Goal: Information Seeking & Learning: Check status

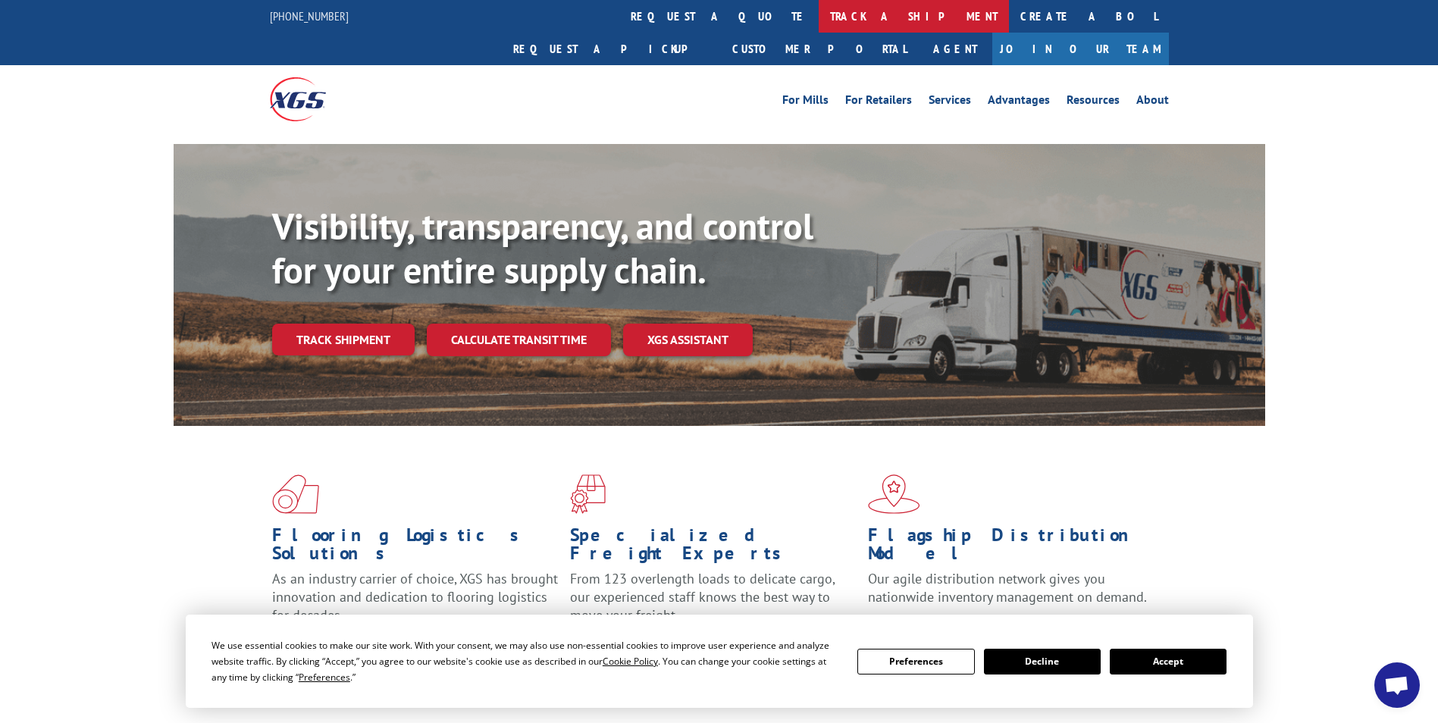
click at [818, 23] on link "track a shipment" at bounding box center [913, 16] width 190 height 33
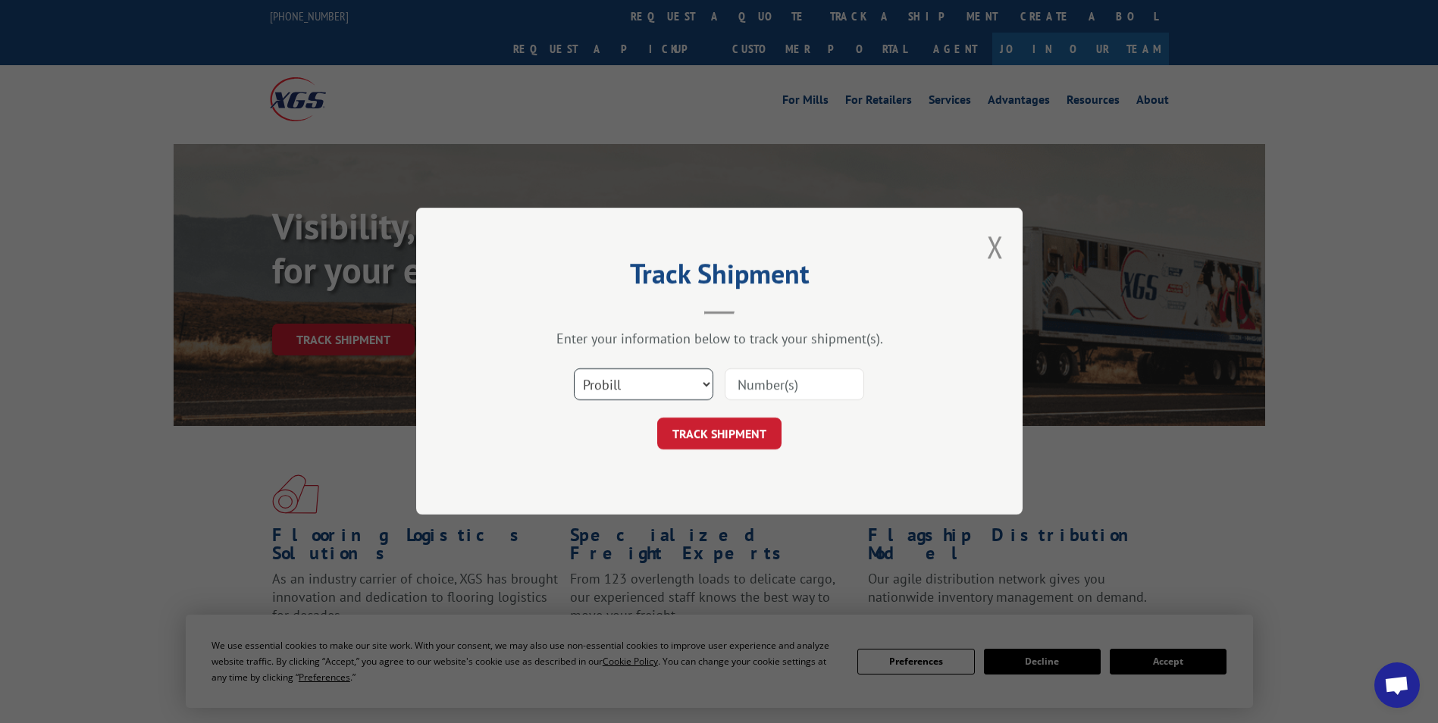
click at [618, 381] on select "Select category... Probill BOL PO" at bounding box center [643, 385] width 139 height 32
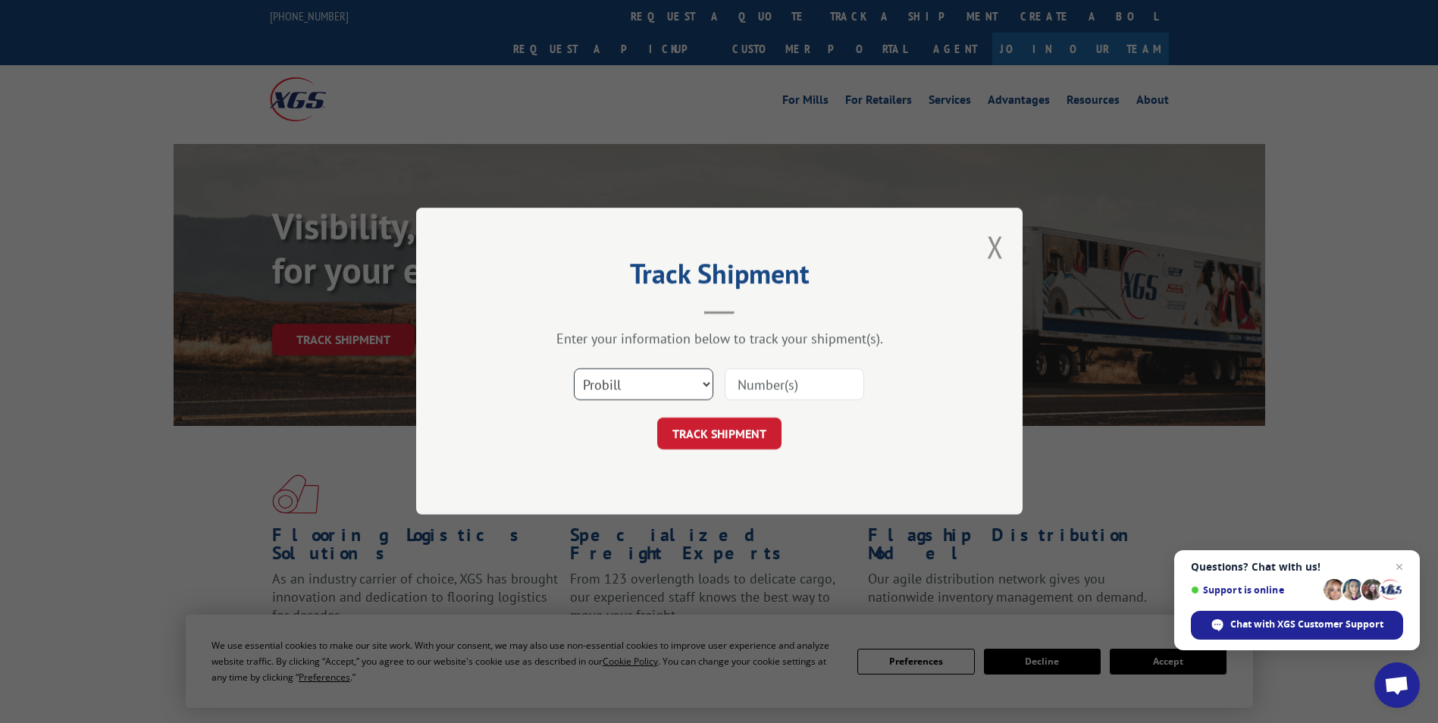
select select "bol"
click at [574, 369] on select "Select category... Probill BOL PO" at bounding box center [643, 385] width 139 height 32
click at [762, 383] on input at bounding box center [794, 385] width 139 height 32
paste input "2402146"
type input "2402146"
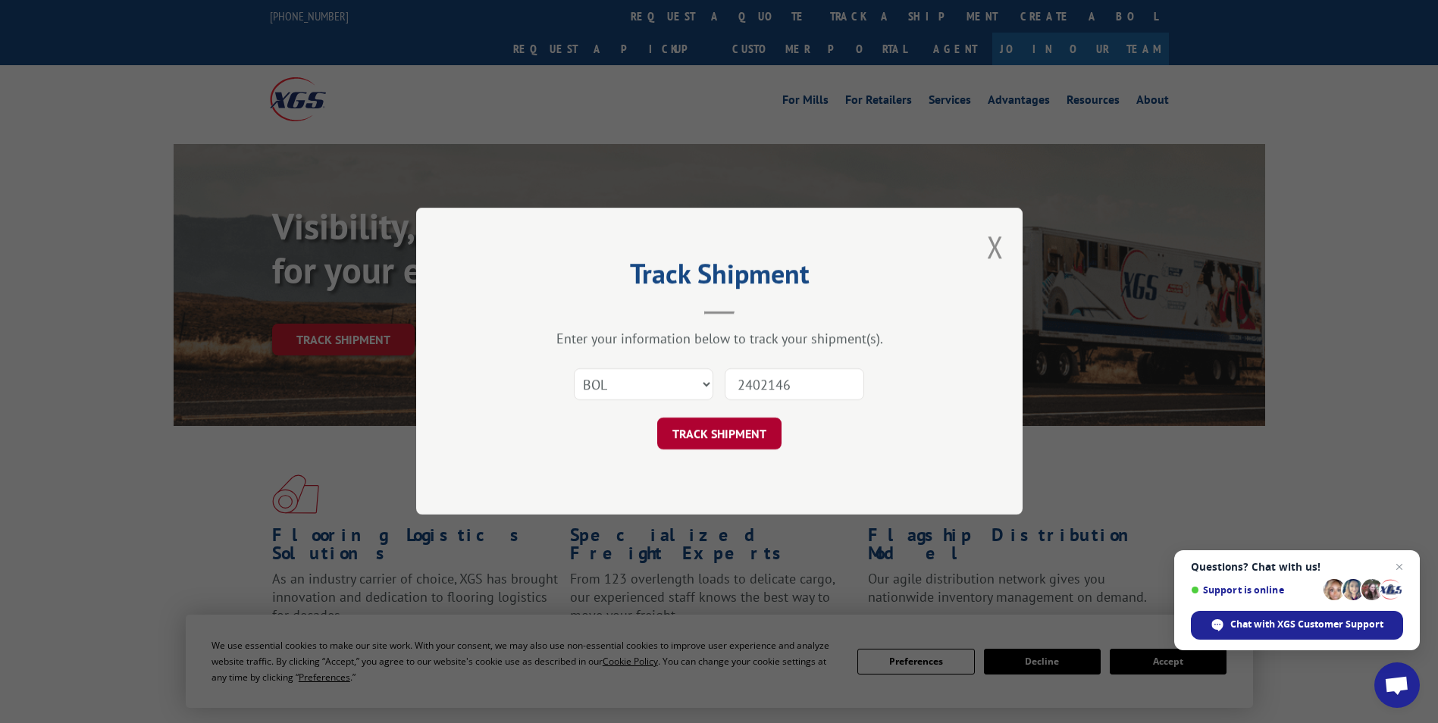
click at [724, 434] on button "TRACK SHIPMENT" at bounding box center [719, 434] width 124 height 32
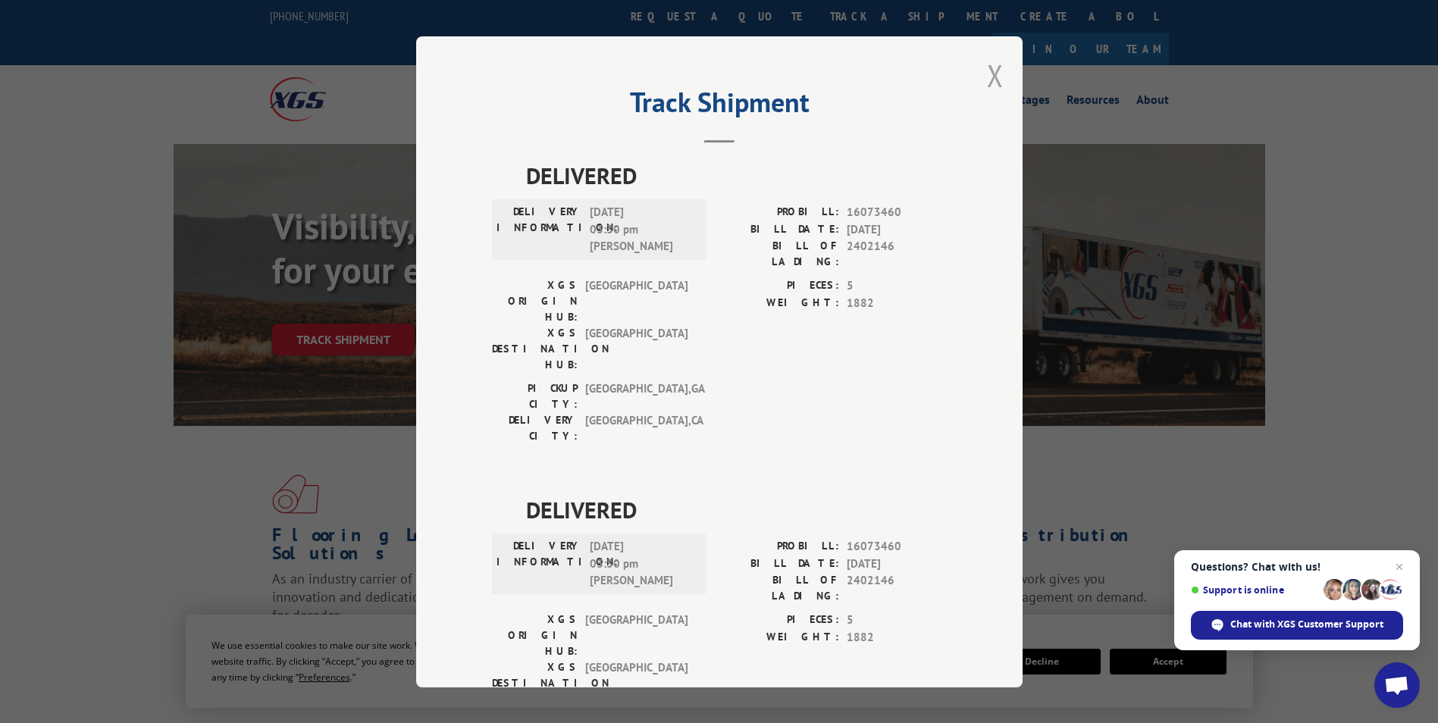
click at [987, 83] on button "Close modal" at bounding box center [995, 75] width 17 height 40
